Goal: Information Seeking & Learning: Learn about a topic

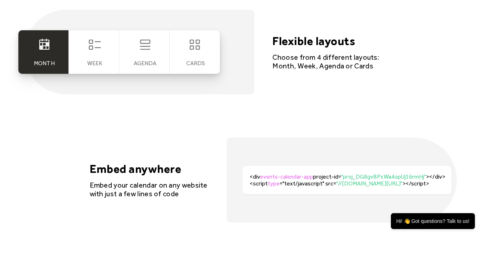
scroll to position [1386, 0]
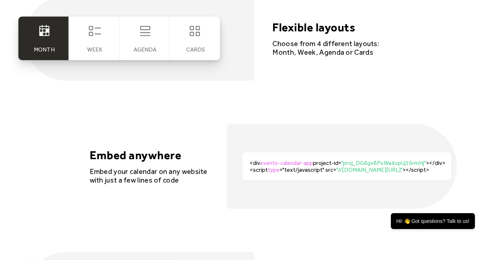
click at [95, 36] on icon at bounding box center [94, 31] width 14 height 14
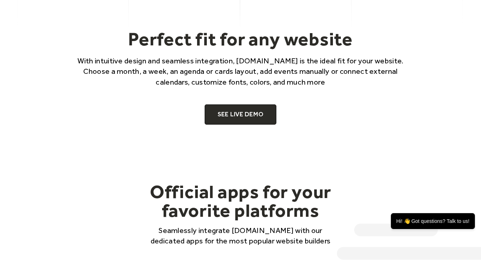
scroll to position [436, 0]
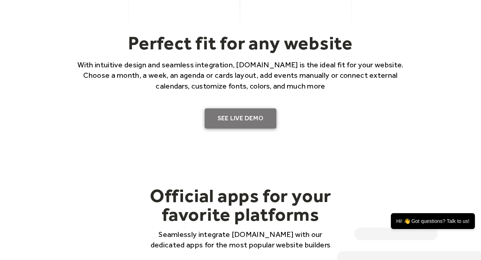
click at [237, 116] on link "SEE LIVE DEMO" at bounding box center [240, 118] width 72 height 20
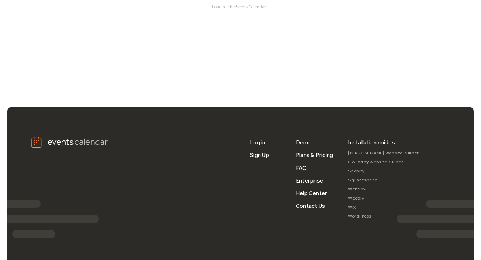
scroll to position [135, 0]
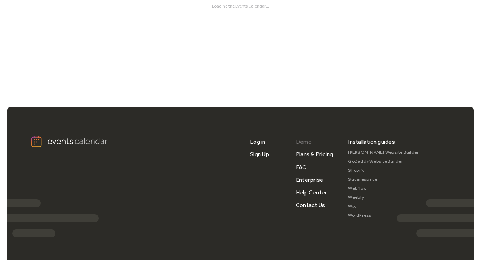
click at [298, 141] on link "Demo" at bounding box center [304, 141] width 16 height 13
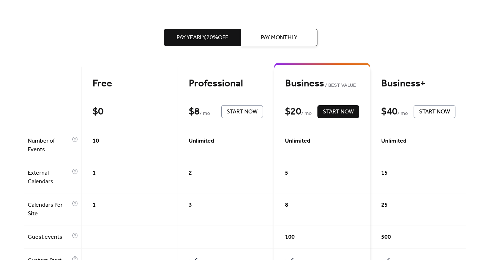
scroll to position [152, 0]
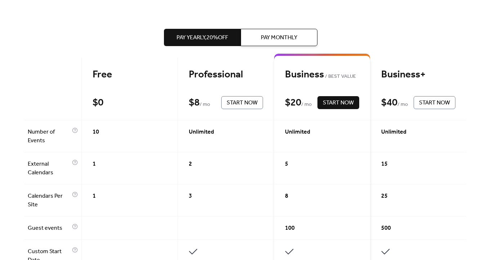
click at [203, 242] on div at bounding box center [226, 256] width 96 height 32
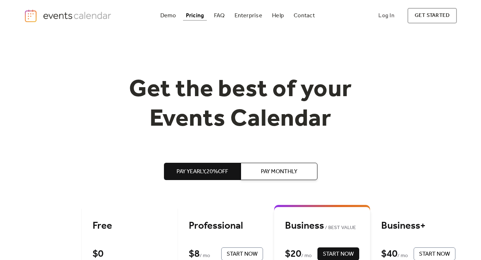
scroll to position [0, 0]
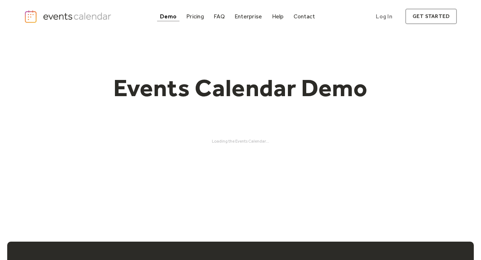
click at [267, 141] on div "Loading the Events Calendar..." at bounding box center [240, 141] width 433 height 5
click at [272, 80] on h1 "Events Calendar Demo" at bounding box center [240, 88] width 276 height 30
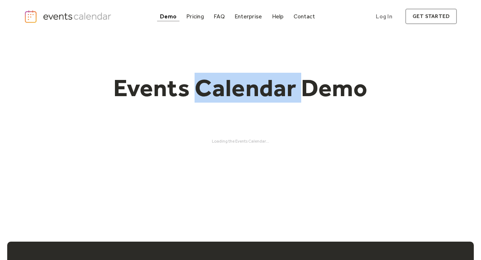
click at [272, 80] on h1 "Events Calendar Demo" at bounding box center [240, 88] width 276 height 30
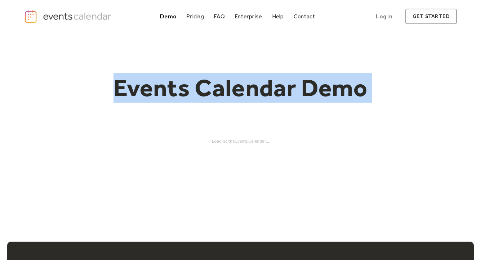
click at [272, 80] on h1 "Events Calendar Demo" at bounding box center [240, 88] width 276 height 30
copy h1 "Events Calendar Demo"
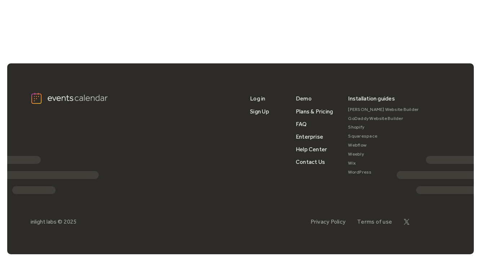
scroll to position [615, 0]
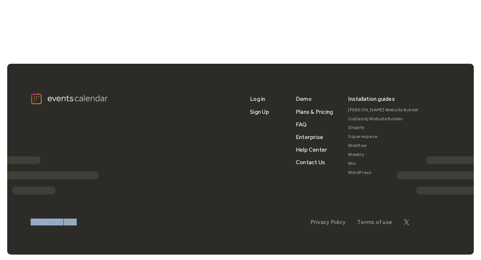
drag, startPoint x: 24, startPoint y: 217, endPoint x: 83, endPoint y: 237, distance: 61.8
click at [83, 237] on div "Log in Sign Up Demo Plans & Pricing FAQ Enterprise Help Center Contact Us Insta…" at bounding box center [240, 159] width 466 height 190
copy div "inlight labs © 2025"
